Goal: Communication & Community: Share content

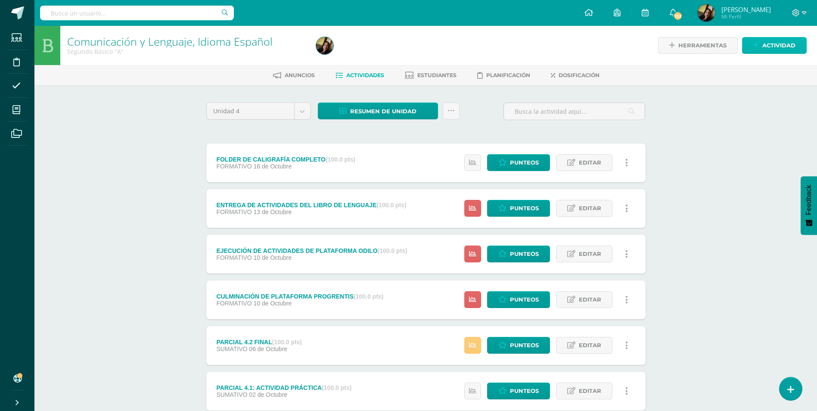
click at [764, 46] on span "Actividad" at bounding box center [778, 45] width 33 height 16
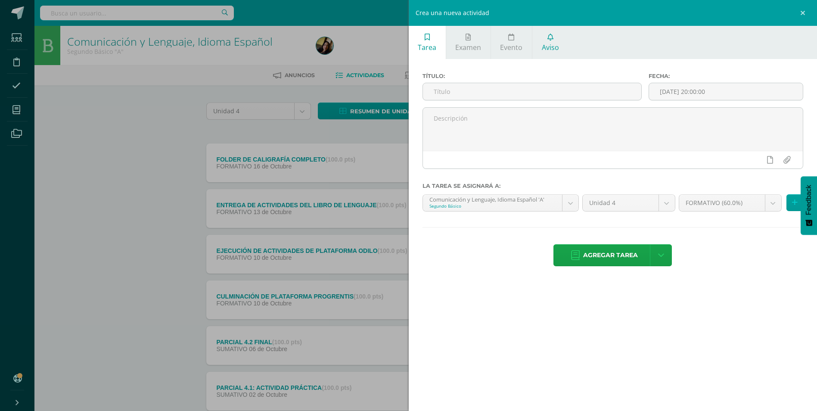
click at [539, 43] on link "Aviso" at bounding box center [550, 42] width 36 height 33
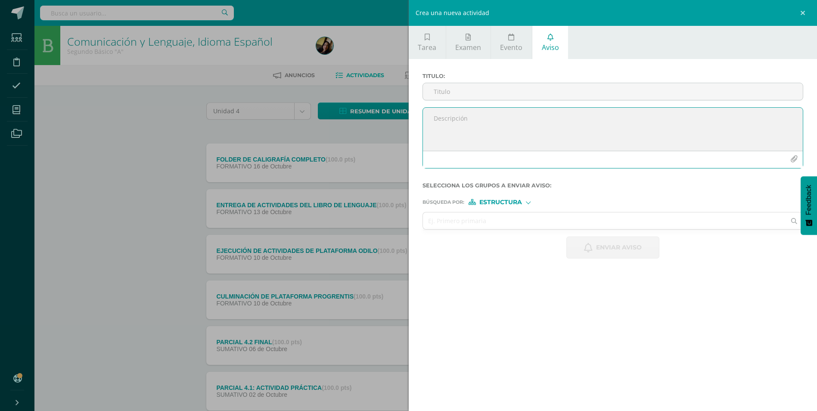
click at [448, 131] on textarea at bounding box center [613, 129] width 380 height 43
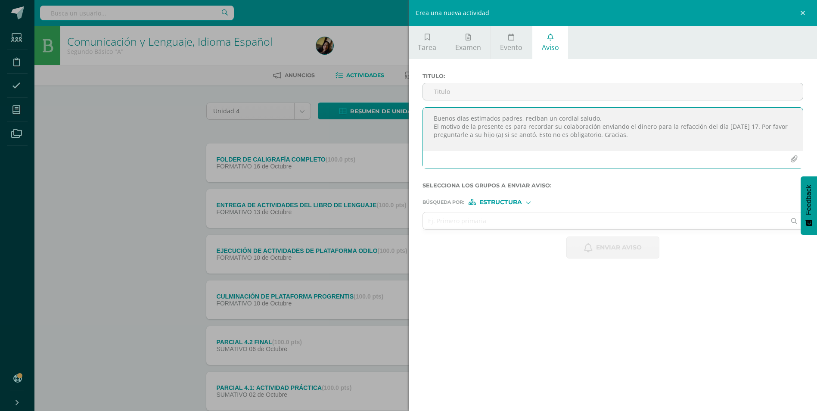
click at [648, 130] on textarea "Buenos días estimados padres, reciban un cordial saludo. El motivo de la presen…" at bounding box center [613, 129] width 380 height 43
click at [660, 143] on textarea "Buenos días estimados padres, reciban un cordial saludo. El motivo de la presen…" at bounding box center [613, 129] width 380 height 43
type textarea "Buenos días estimados padres, reciban un cordial saludo. El motivo de la presen…"
click at [505, 91] on input "Titulo :" at bounding box center [613, 91] width 380 height 17
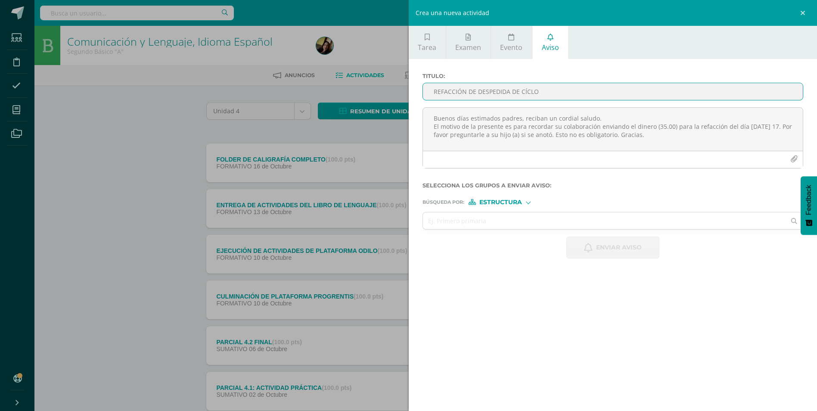
click at [525, 91] on input "REFACCIÓN DE DESPEDIDA DE CÍCLO" at bounding box center [613, 91] width 380 height 17
type input "REFACCIÓN DE DESPEDIDA DE CICLO"
click at [474, 226] on input "text" at bounding box center [604, 220] width 363 height 17
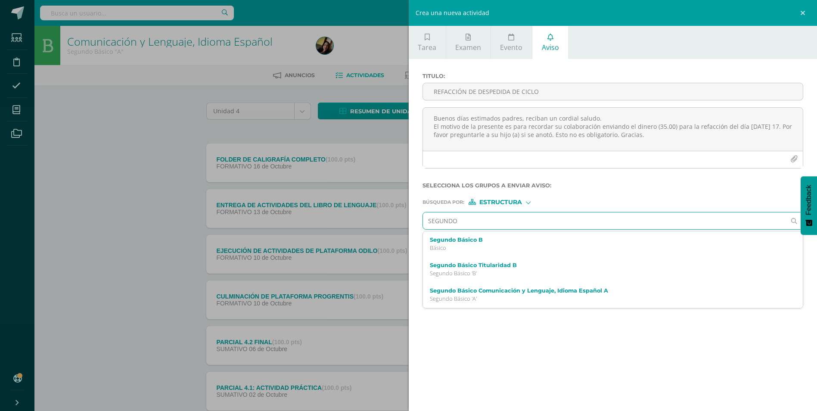
type input "SEGUND"
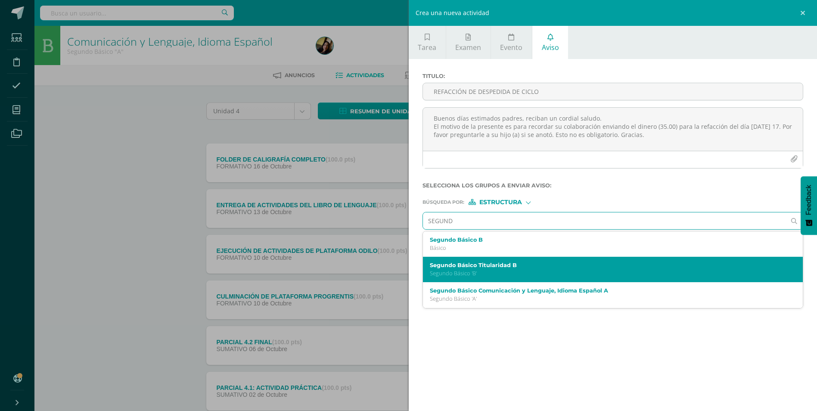
click at [500, 268] on label "Segundo Básico Titularidad B" at bounding box center [605, 265] width 350 height 6
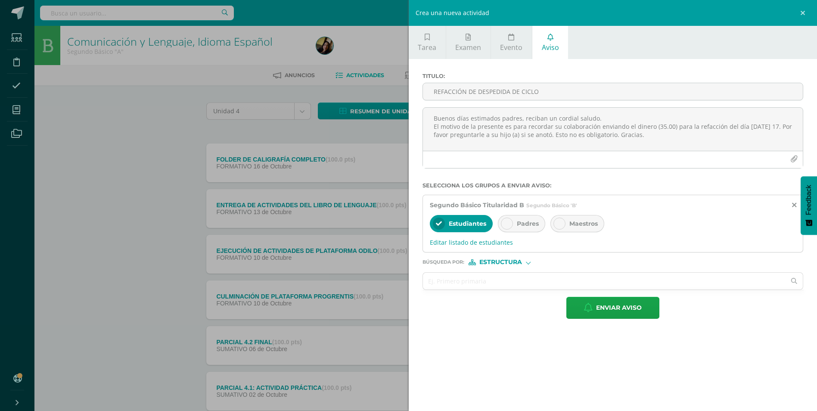
click at [513, 224] on div "Padres" at bounding box center [521, 223] width 47 height 17
click at [618, 305] on span "Enviar aviso" at bounding box center [619, 307] width 46 height 21
